Goal: Task Accomplishment & Management: Manage account settings

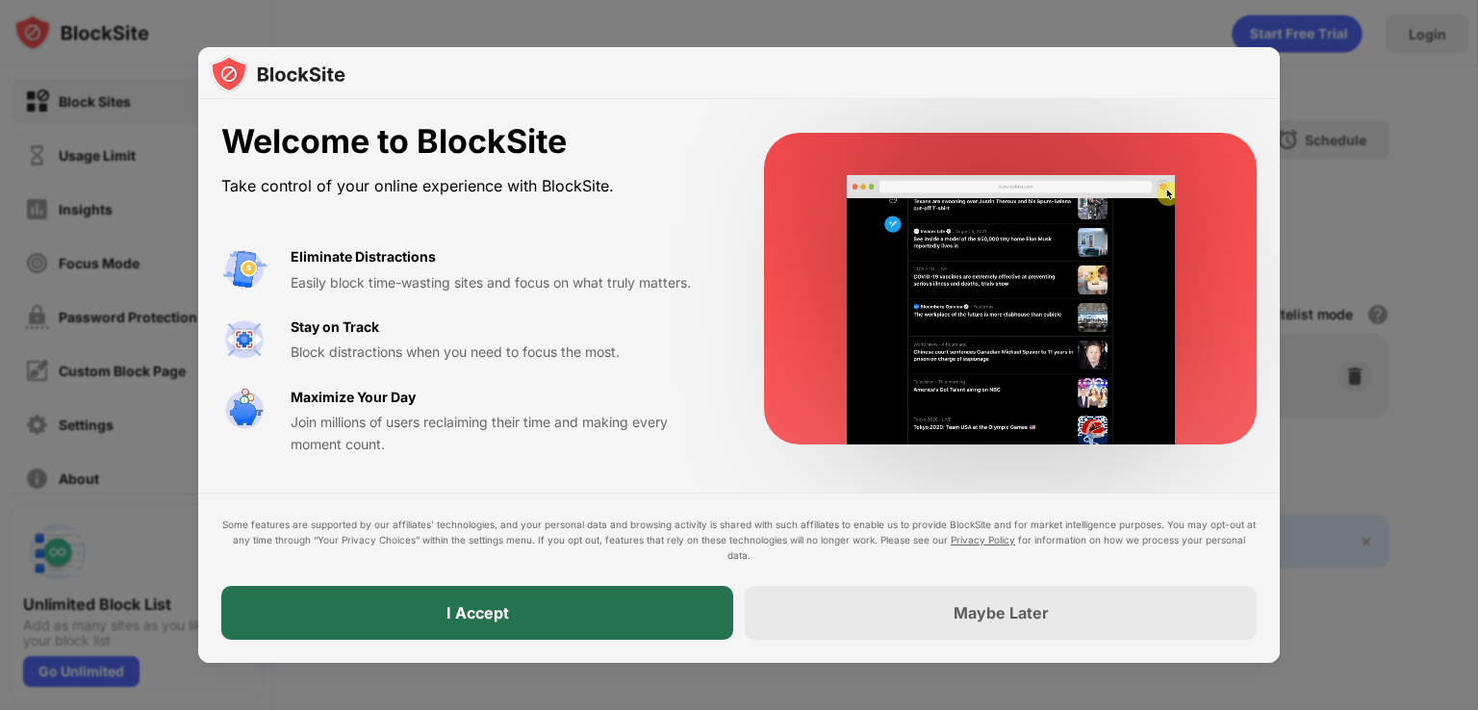
click at [567, 613] on div "I Accept" at bounding box center [477, 613] width 512 height 54
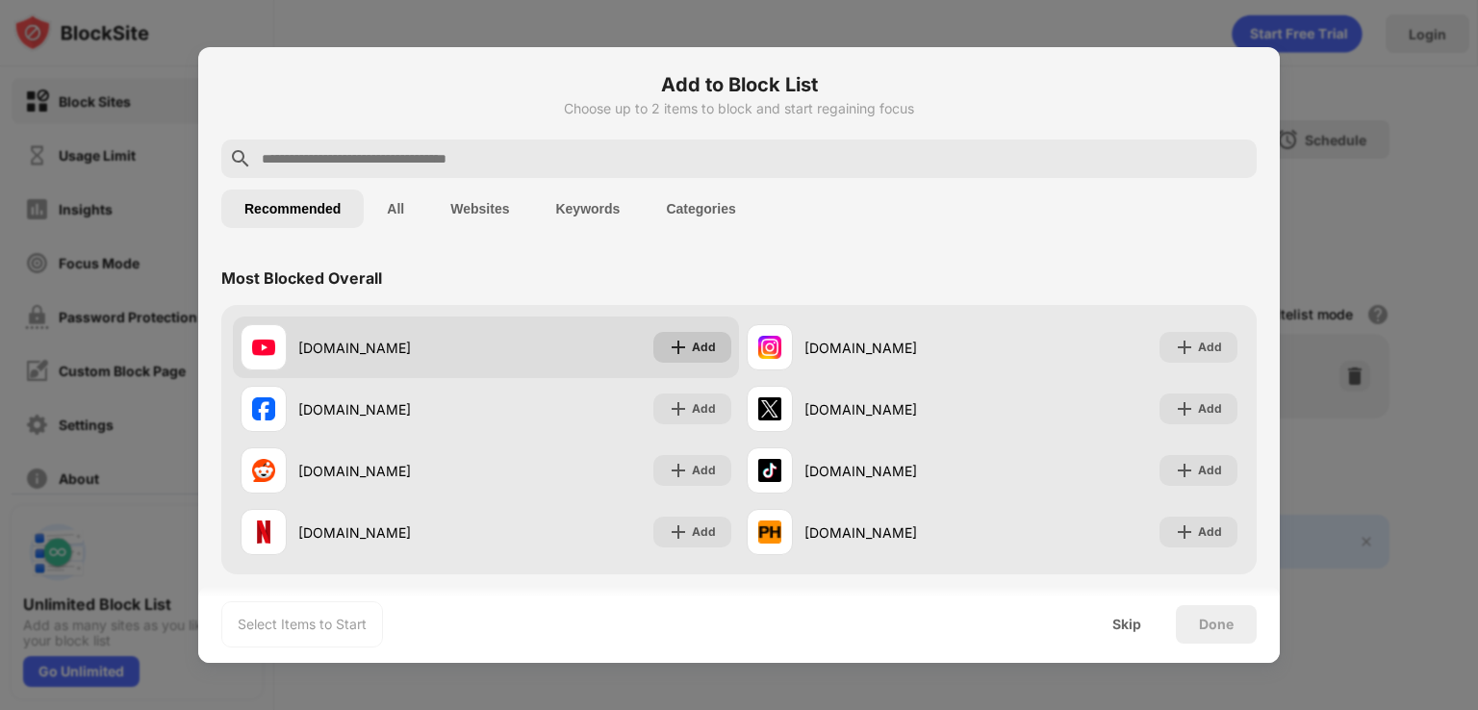
click at [670, 347] on img at bounding box center [678, 347] width 19 height 19
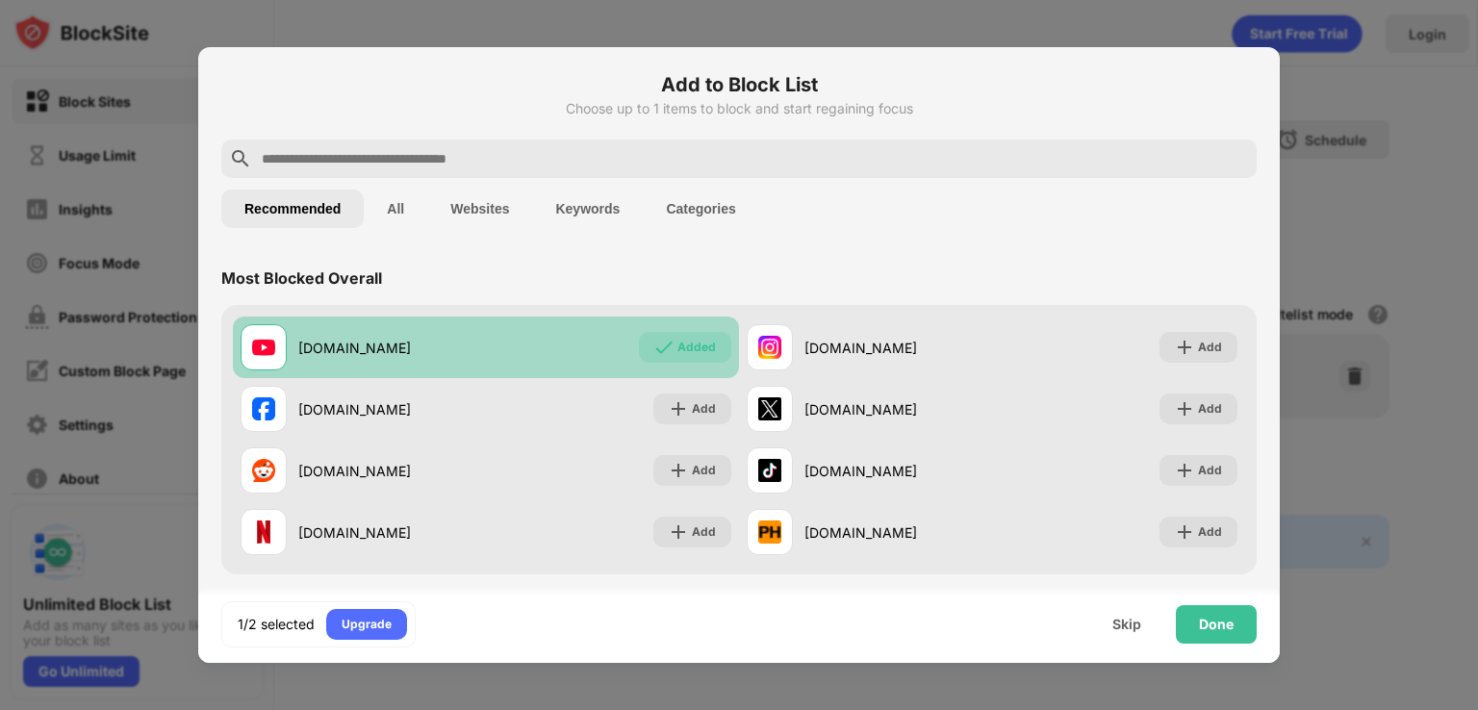
click at [668, 347] on div "Added" at bounding box center [685, 347] width 92 height 31
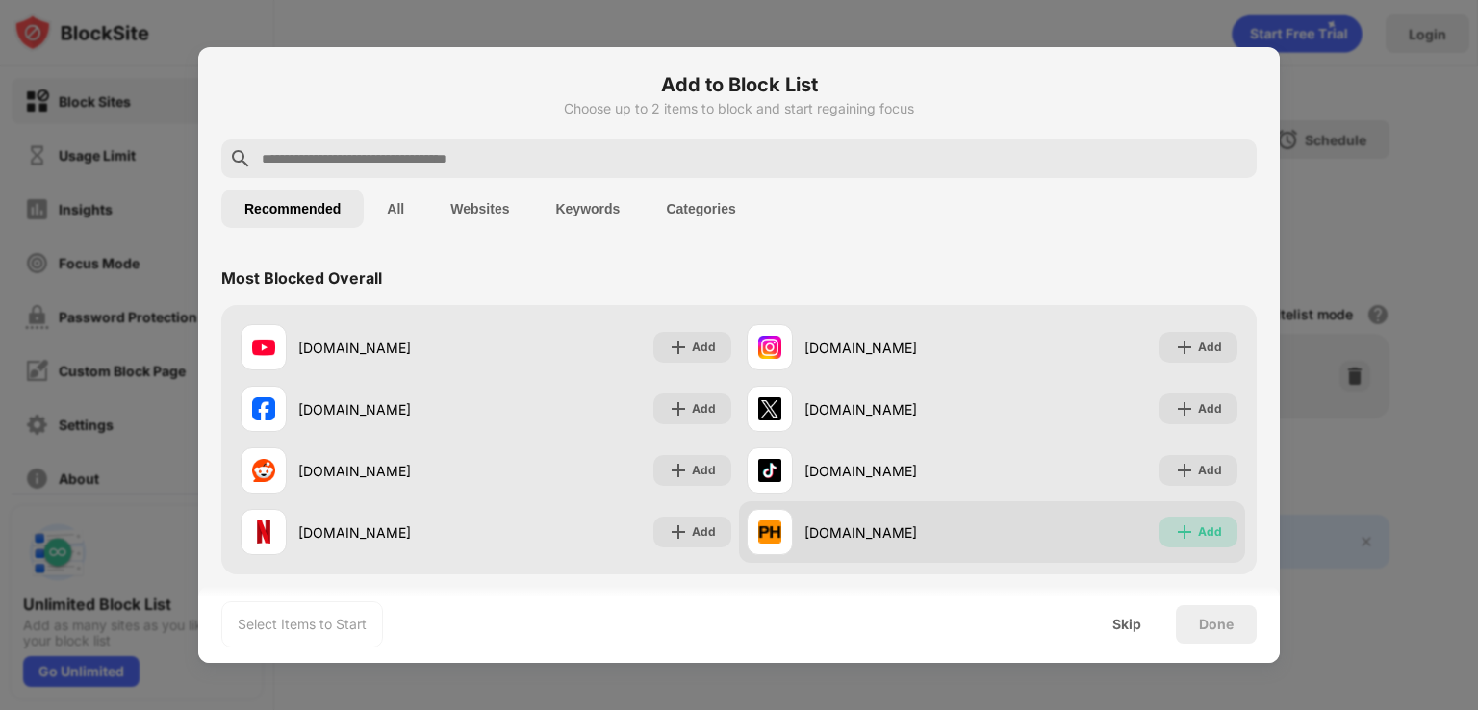
click at [1178, 528] on img at bounding box center [1184, 531] width 19 height 19
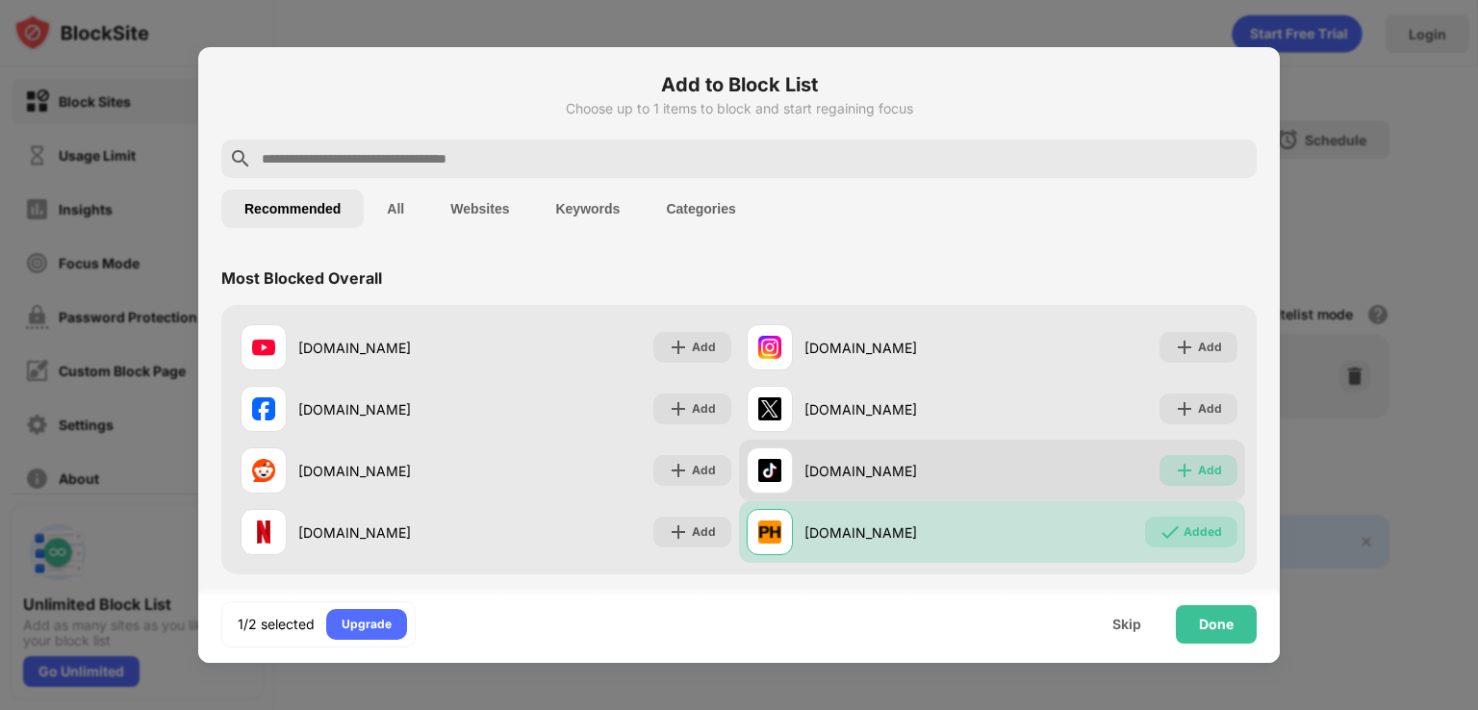
click at [1177, 468] on img at bounding box center [1184, 470] width 19 height 19
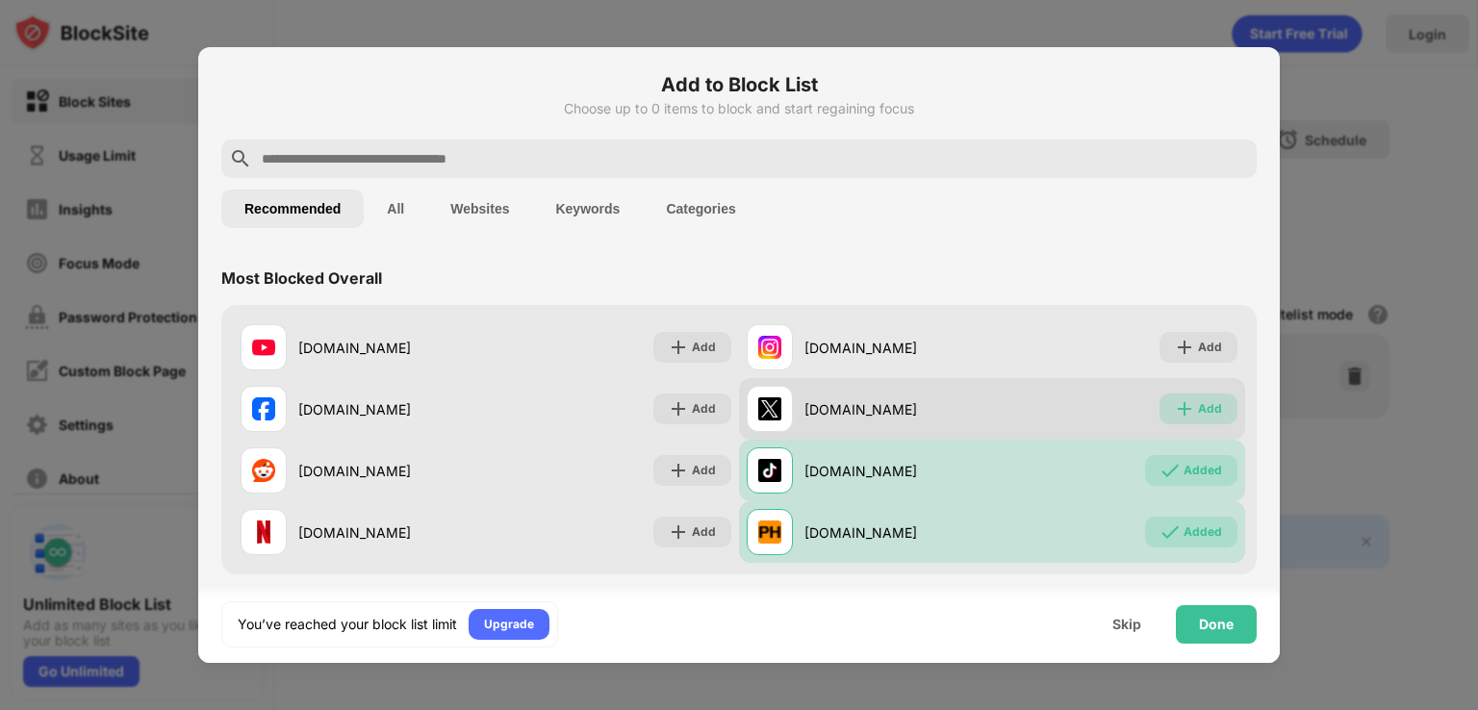
click at [1174, 397] on div "Add" at bounding box center [1198, 408] width 78 height 31
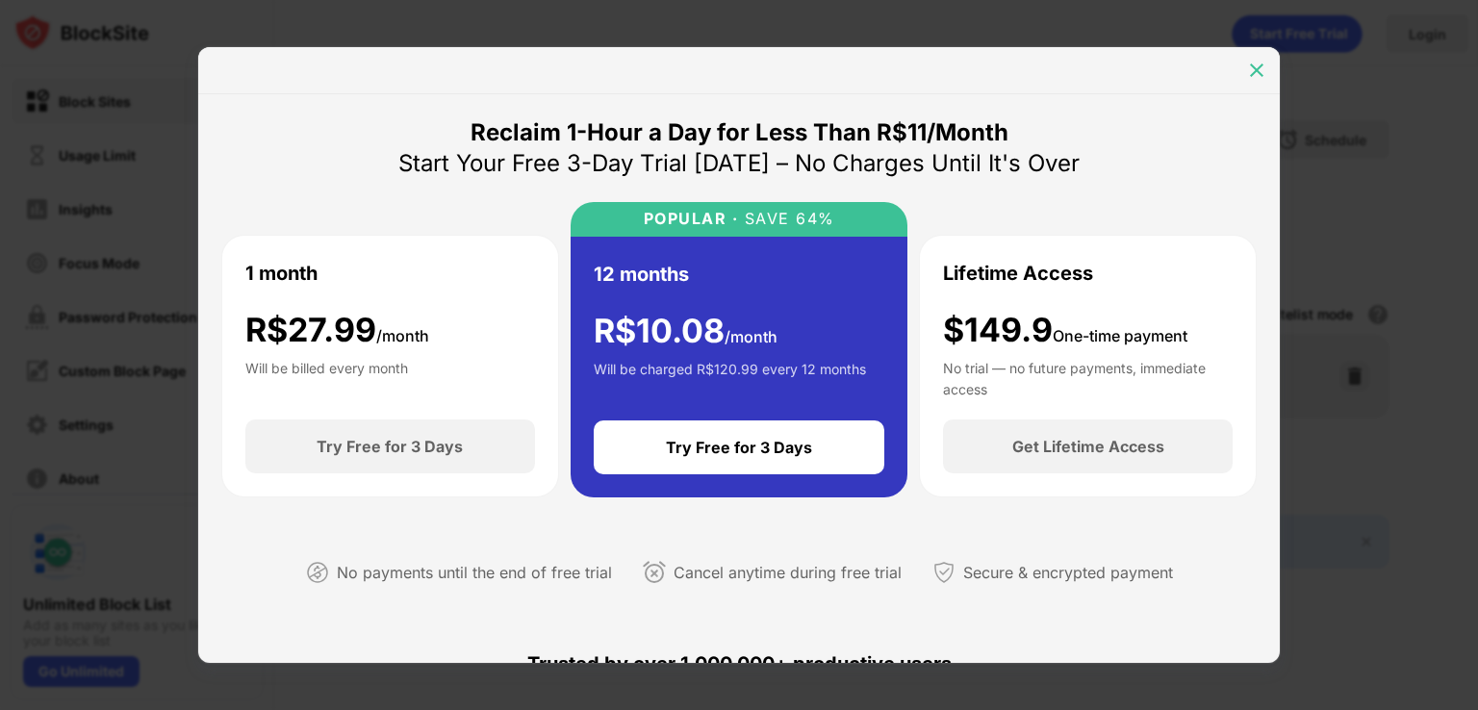
click at [1251, 59] on div at bounding box center [1256, 70] width 31 height 31
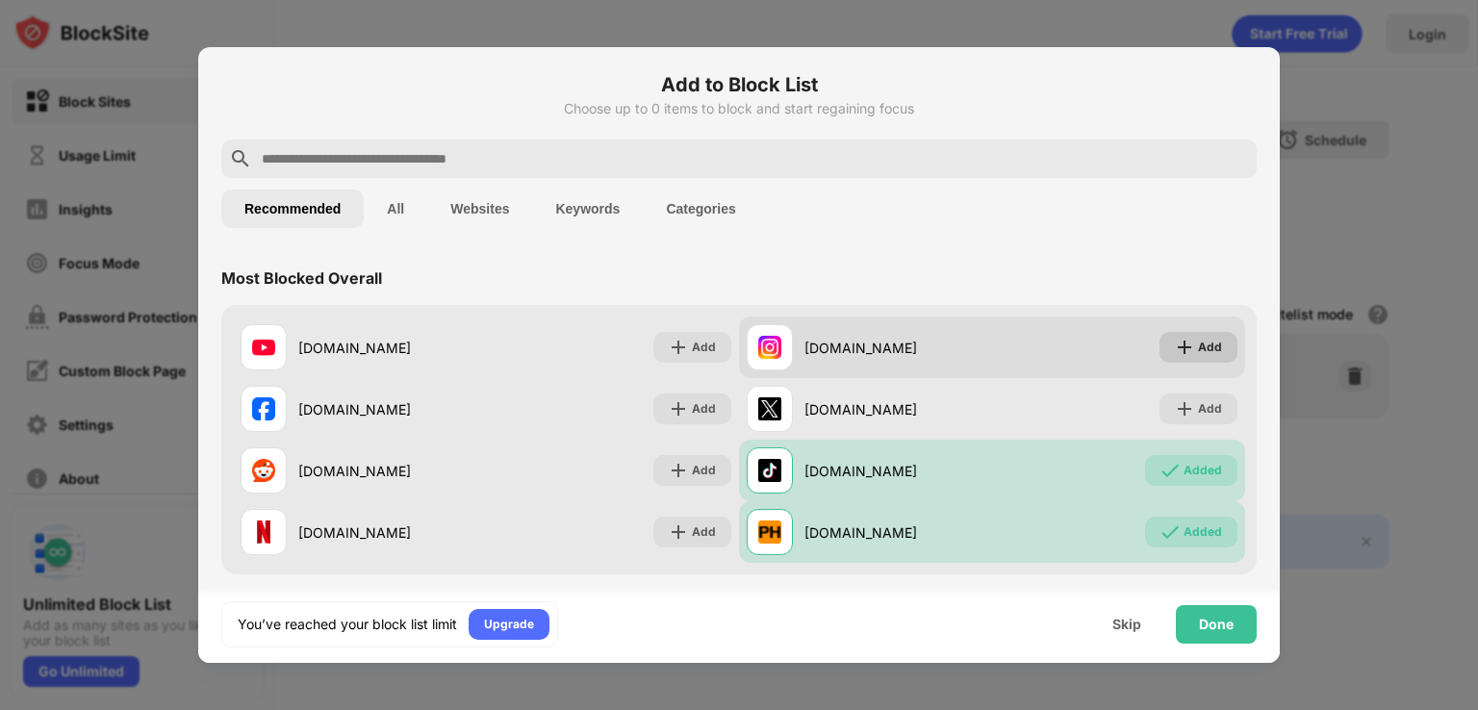
click at [1198, 347] on div "Add" at bounding box center [1210, 347] width 24 height 19
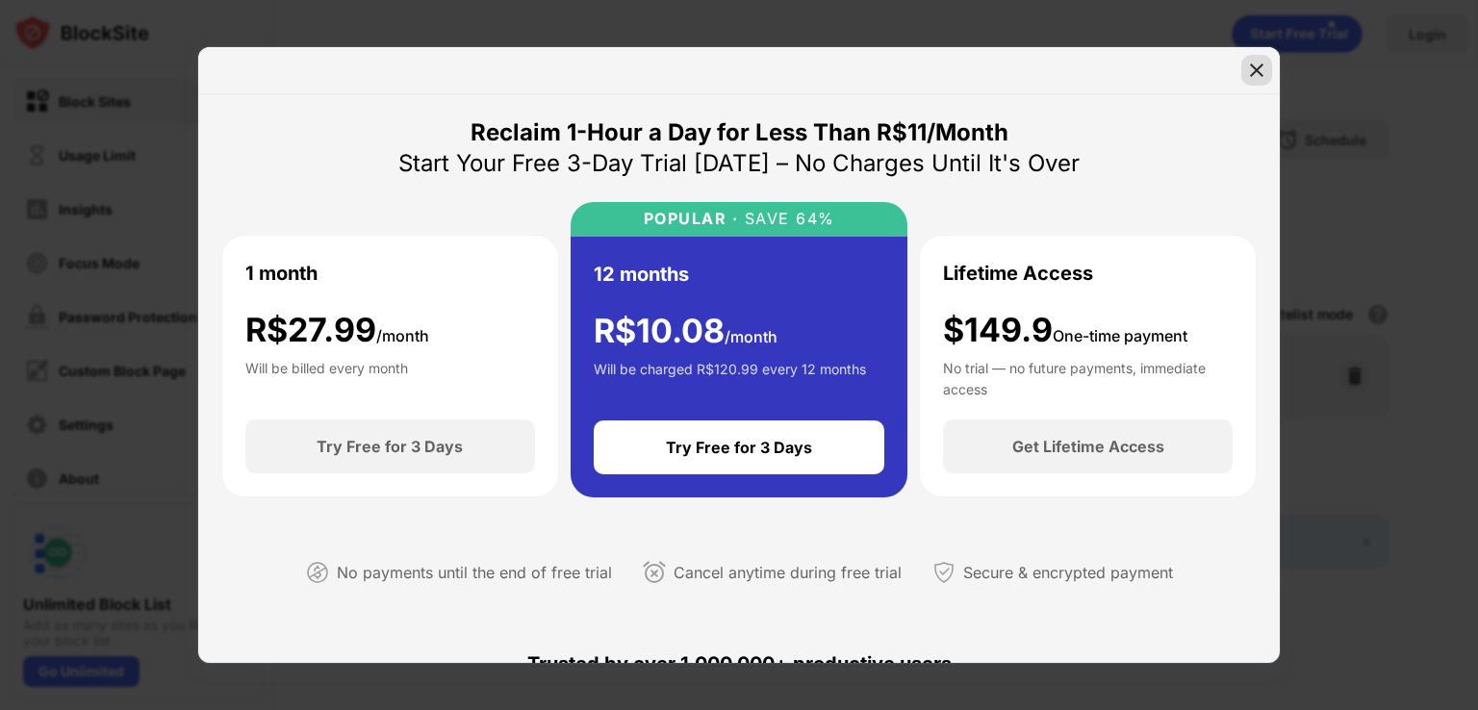
click at [1262, 59] on div at bounding box center [1256, 70] width 31 height 31
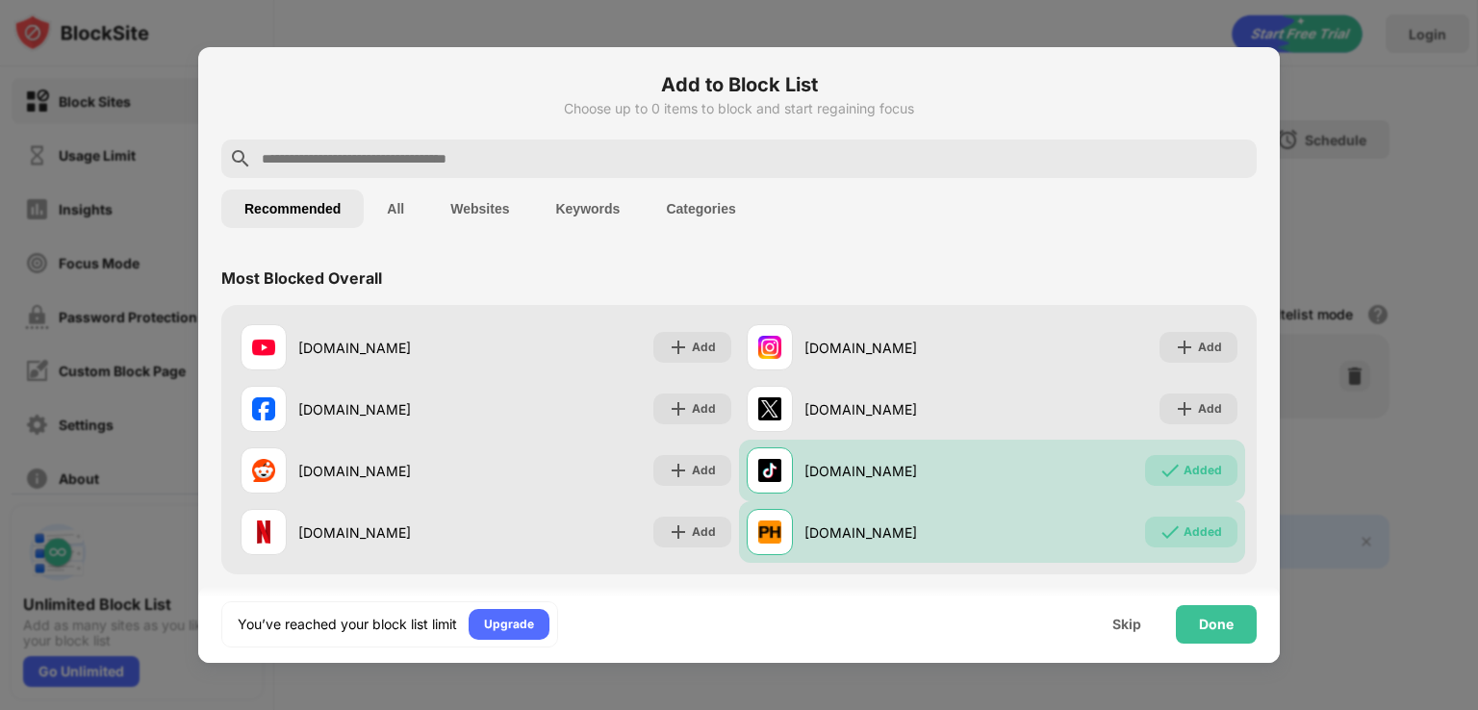
click at [577, 206] on button "Keywords" at bounding box center [587, 209] width 111 height 38
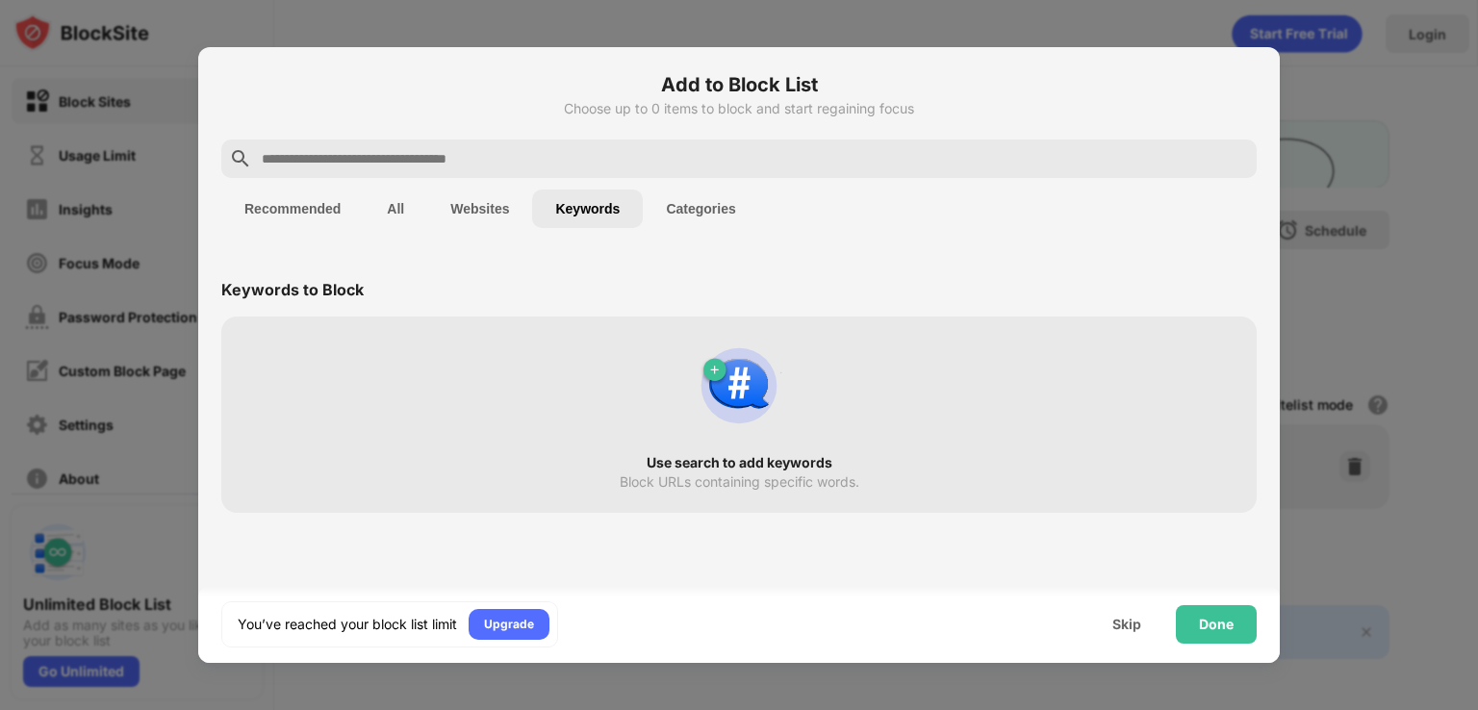
click at [672, 434] on div "Use search to add keywords Block URLs containing specific words." at bounding box center [739, 414] width 1012 height 173
click at [741, 409] on img at bounding box center [739, 386] width 92 height 92
click at [595, 204] on button "Keywords" at bounding box center [587, 209] width 111 height 38
click at [501, 152] on input "text" at bounding box center [754, 158] width 989 height 23
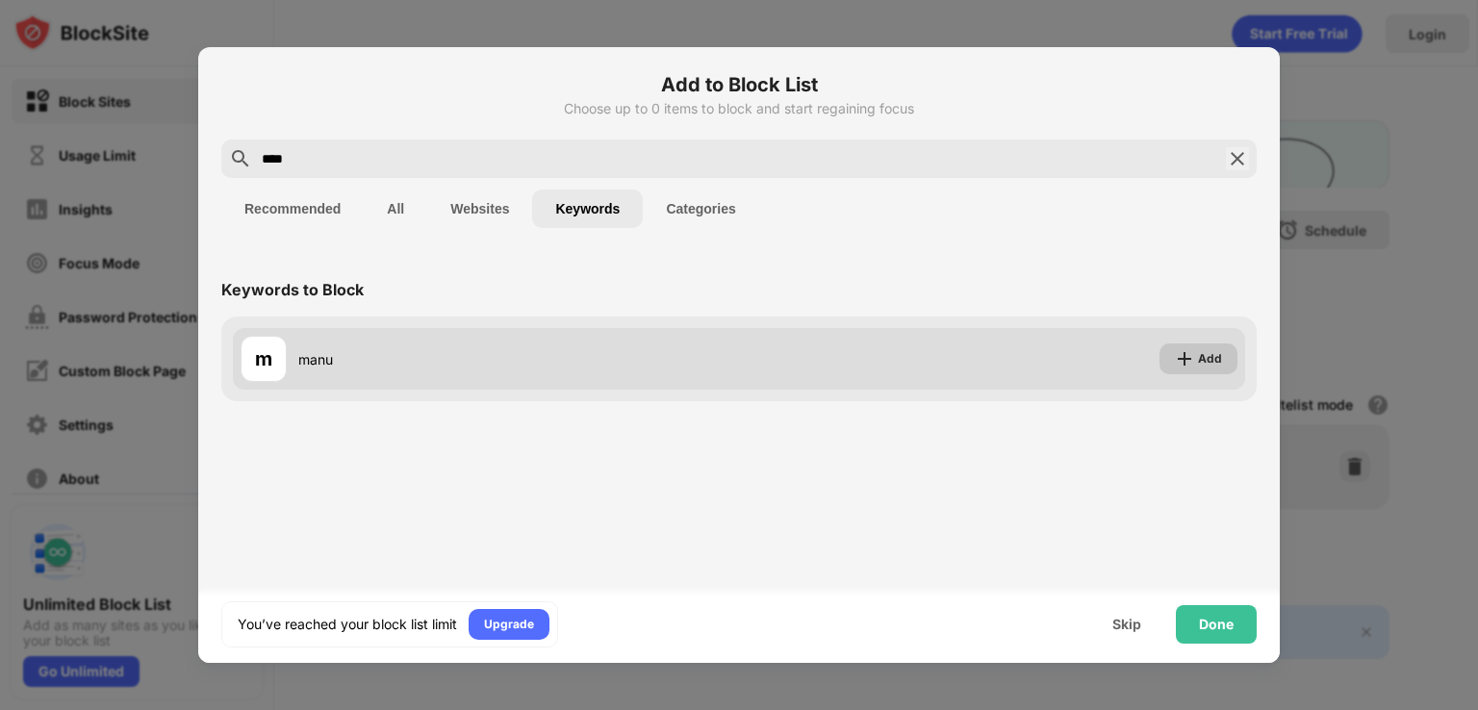
type input "****"
click at [1197, 363] on div "Add" at bounding box center [1198, 358] width 78 height 31
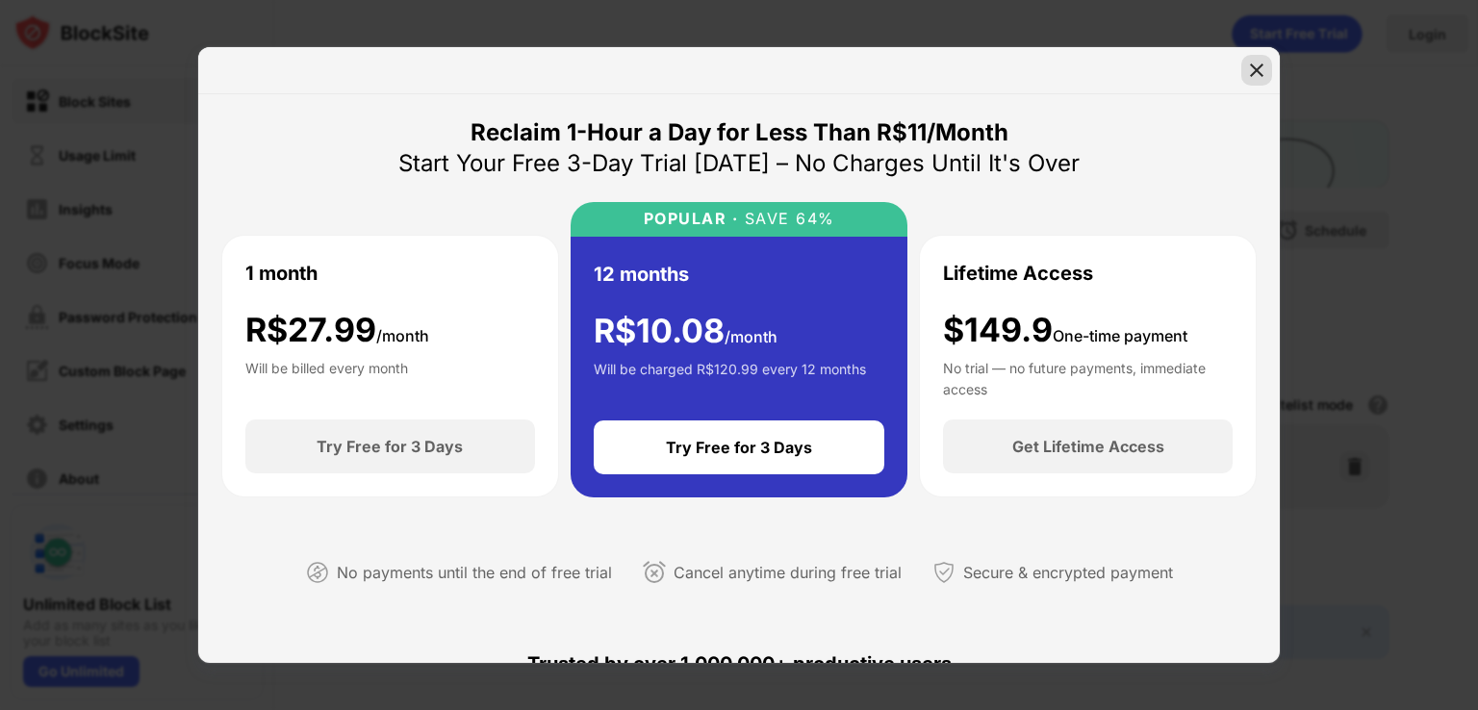
click at [1264, 74] on img at bounding box center [1256, 70] width 19 height 19
